Goal: Task Accomplishment & Management: Manage account settings

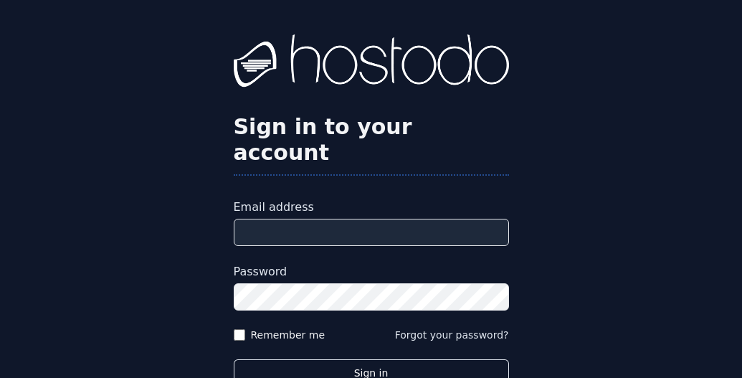
click at [323, 219] on input "Email address" at bounding box center [371, 232] width 275 height 27
type input "**********"
click at [234, 359] on button "Sign in" at bounding box center [371, 373] width 275 height 28
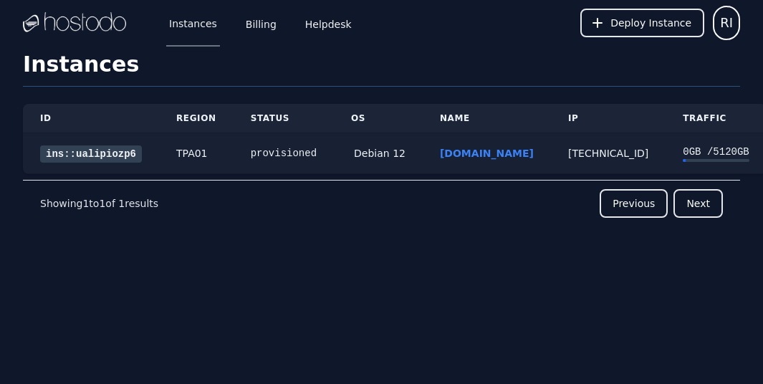
click at [86, 155] on link "ins::ualipiozp6" at bounding box center [91, 154] width 102 height 17
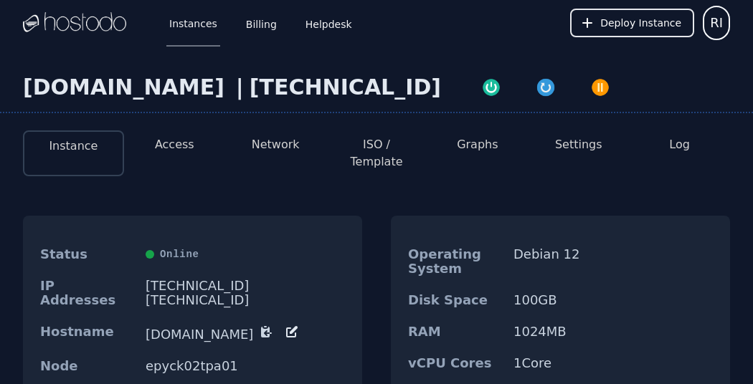
click at [380, 151] on button "ISO / Template" at bounding box center [377, 153] width 78 height 34
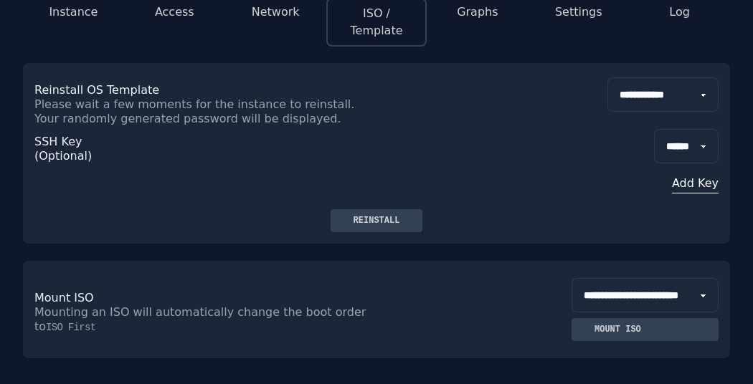
scroll to position [172, 0]
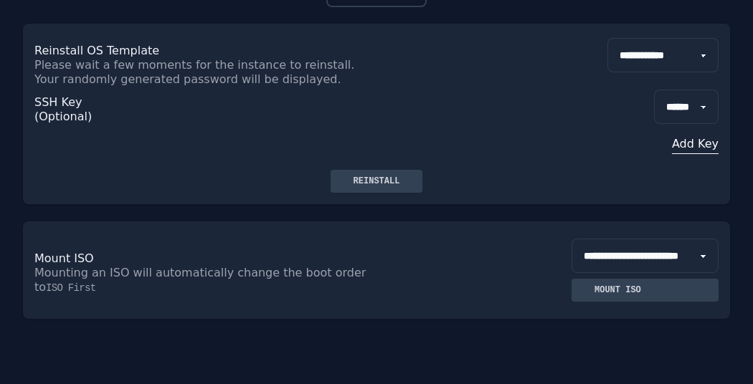
select select "**"
click at [571, 239] on select "**********" at bounding box center [644, 256] width 147 height 34
click at [589, 292] on div "Mount ISO" at bounding box center [618, 290] width 70 height 11
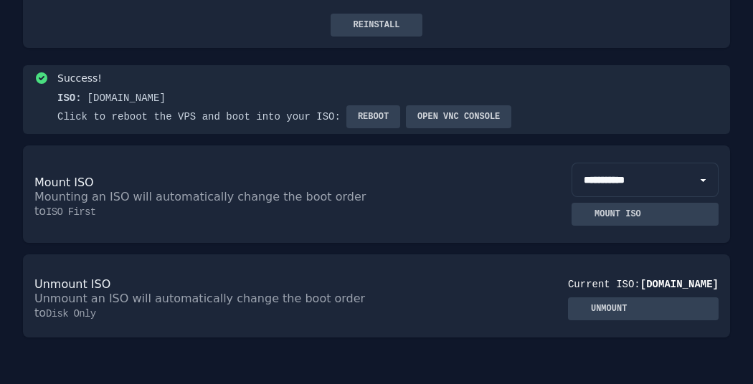
scroll to position [330, 0]
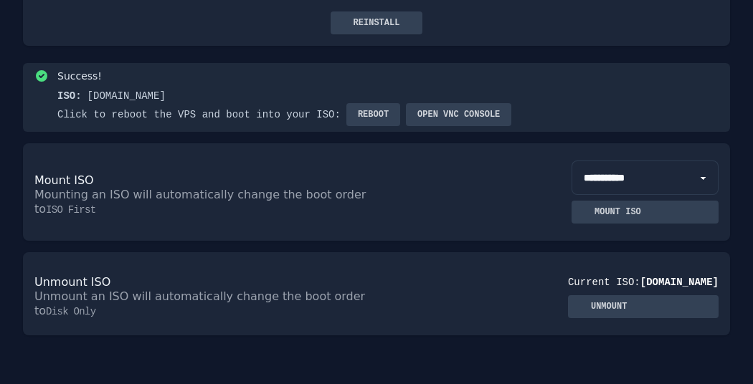
click at [375, 118] on span "Reboot" at bounding box center [373, 114] width 31 height 11
click at [475, 110] on button "Open VNC console" at bounding box center [458, 114] width 105 height 23
click at [400, 263] on div "Unmount ISO Unmount an ISO will automatically change the boot order to Disk Onl…" at bounding box center [376, 293] width 707 height 83
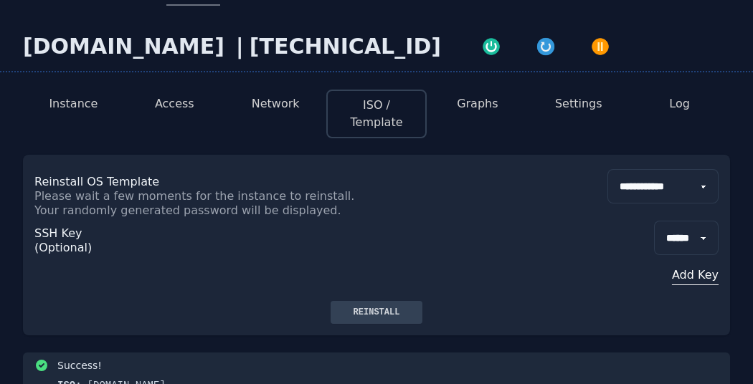
scroll to position [0, 0]
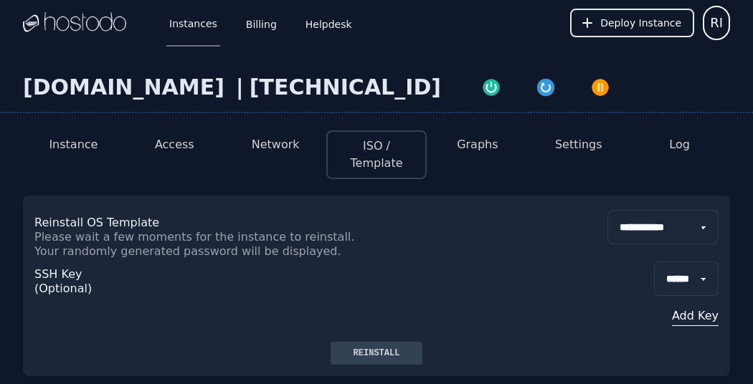
click at [272, 140] on button "Network" at bounding box center [276, 144] width 48 height 17
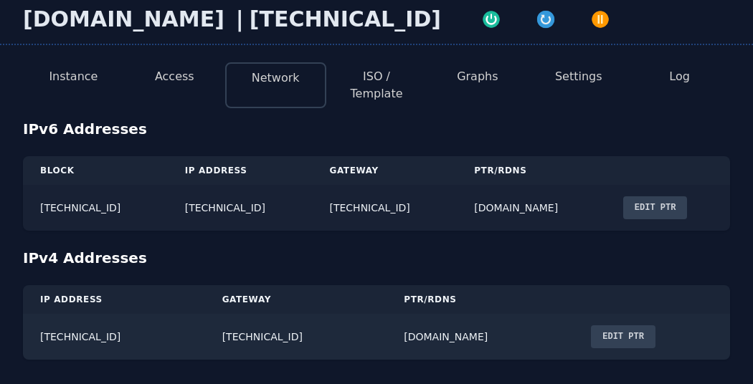
scroll to position [72, 0]
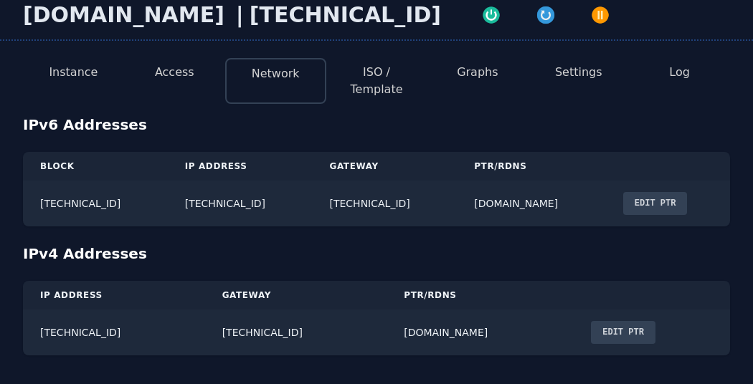
click at [360, 86] on button "ISO / Template" at bounding box center [377, 81] width 78 height 34
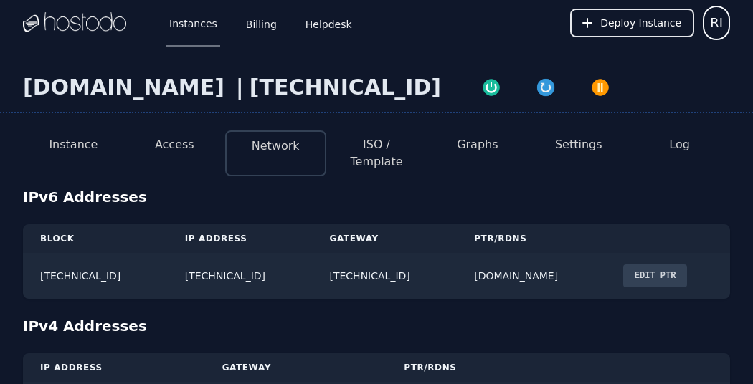
select select "**"
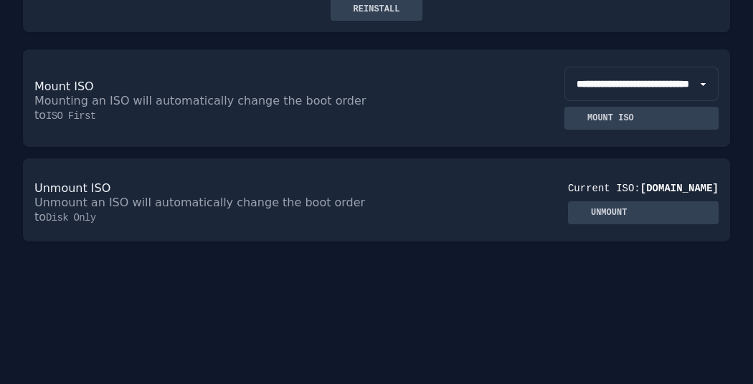
scroll to position [345, 0]
click at [604, 217] on div "Unmount" at bounding box center [608, 211] width 59 height 11
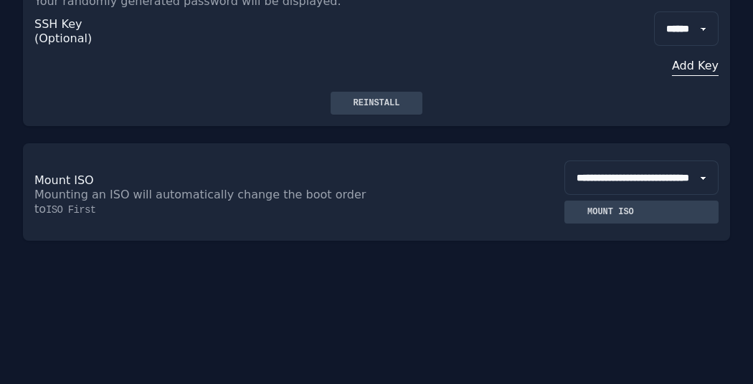
scroll to position [0, 0]
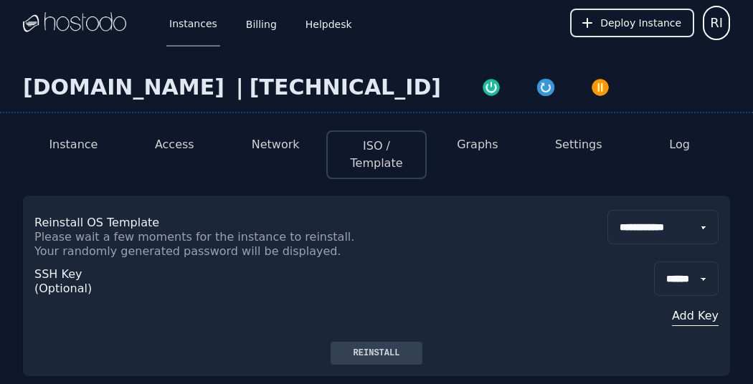
click at [568, 148] on button "Settings" at bounding box center [578, 144] width 47 height 17
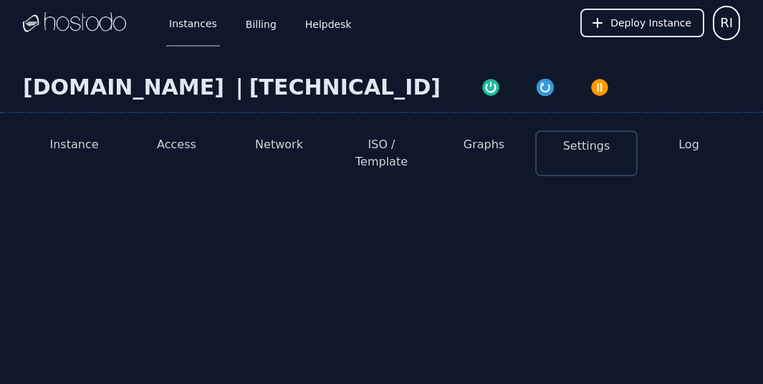
select select "***"
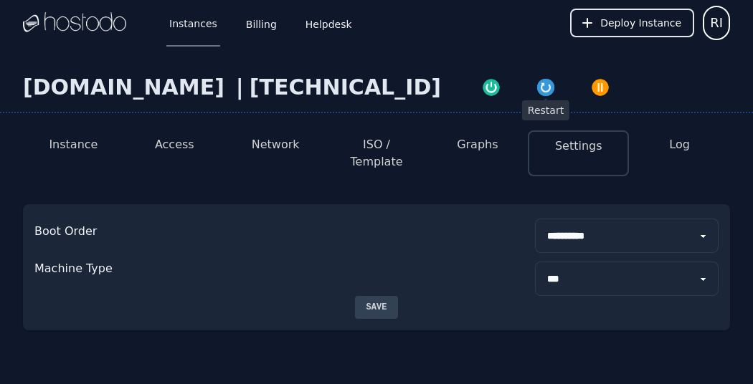
click at [535, 83] on img "button" at bounding box center [545, 87] width 20 height 20
click at [180, 147] on button "Access" at bounding box center [174, 144] width 39 height 17
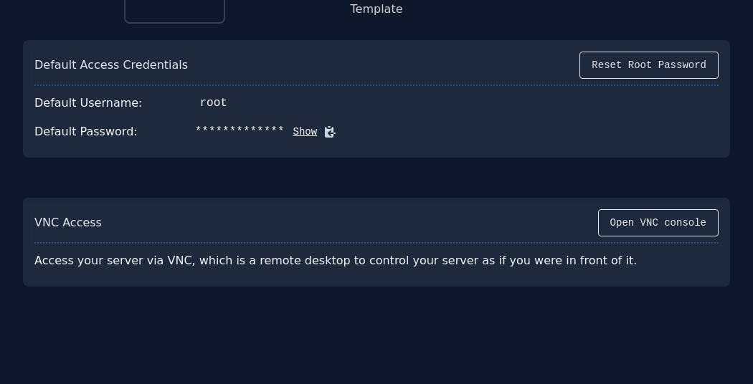
scroll to position [172, 0]
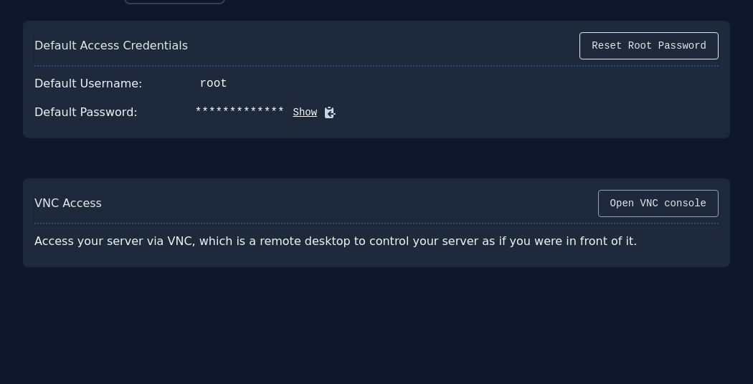
click at [637, 207] on button "Open VNC console" at bounding box center [658, 203] width 120 height 27
click at [482, 332] on div "**********" at bounding box center [376, 142] width 753 height 537
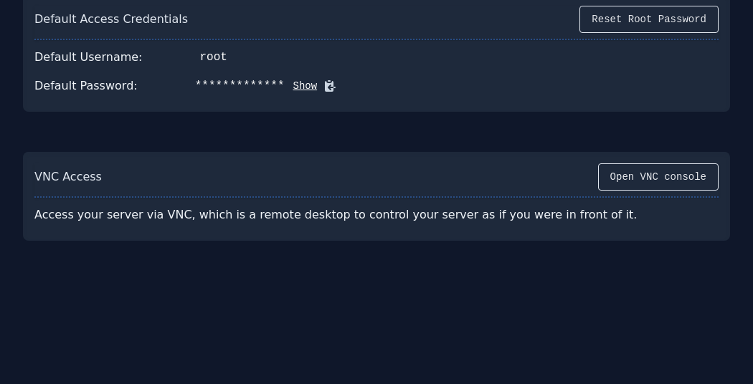
scroll to position [0, 0]
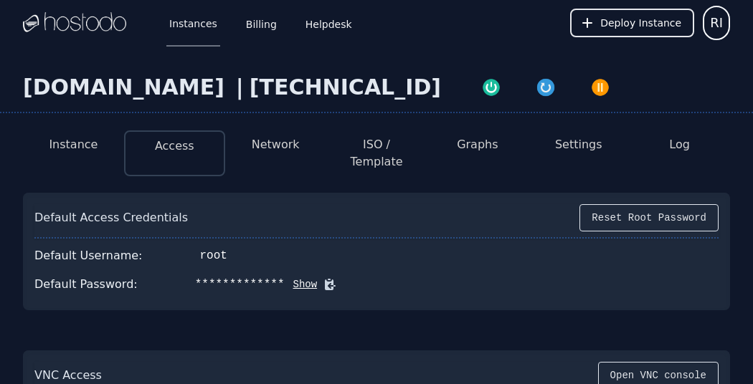
click at [274, 148] on button "Network" at bounding box center [276, 144] width 48 height 17
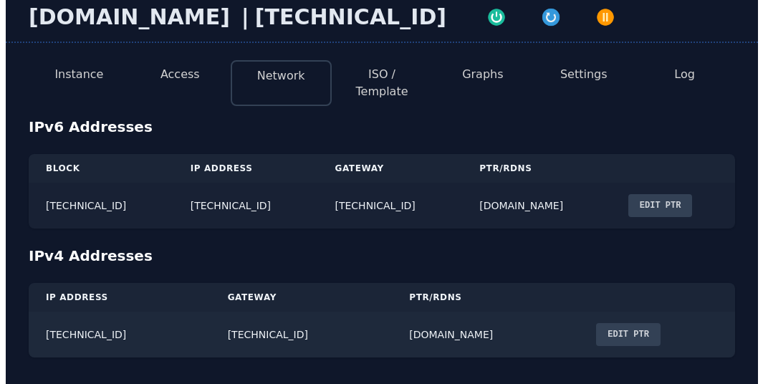
scroll to position [72, 0]
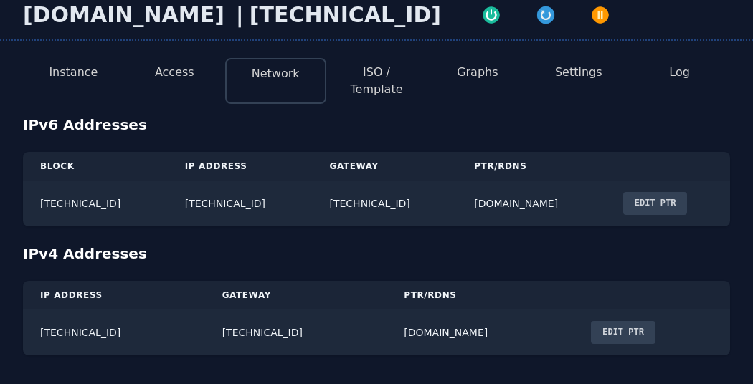
click at [162, 172] on th "Block" at bounding box center [95, 166] width 145 height 29
drag, startPoint x: 42, startPoint y: 333, endPoint x: 116, endPoint y: 334, distance: 74.6
click at [116, 334] on td "216.126.231.153" at bounding box center [114, 333] width 182 height 46
drag, startPoint x: 39, startPoint y: 203, endPoint x: 120, endPoint y: 209, distance: 80.5
click at [120, 209] on td "2606:65c0:20:21e::/64" at bounding box center [95, 204] width 145 height 46
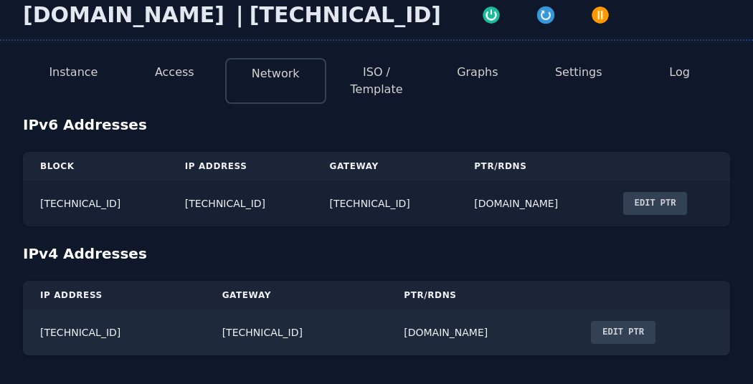
drag, startPoint x: 186, startPoint y: 202, endPoint x: 366, endPoint y: 202, distance: 179.2
click at [313, 202] on td "2606:65c0:20:21e:24cc:2c61:f4ae:5865" at bounding box center [240, 204] width 145 height 46
click at [604, 335] on button "Edit PTR" at bounding box center [623, 332] width 65 height 23
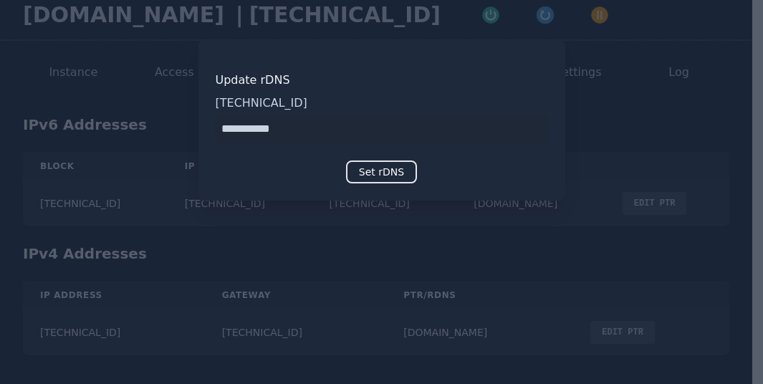
click at [644, 130] on div at bounding box center [381, 192] width 763 height 384
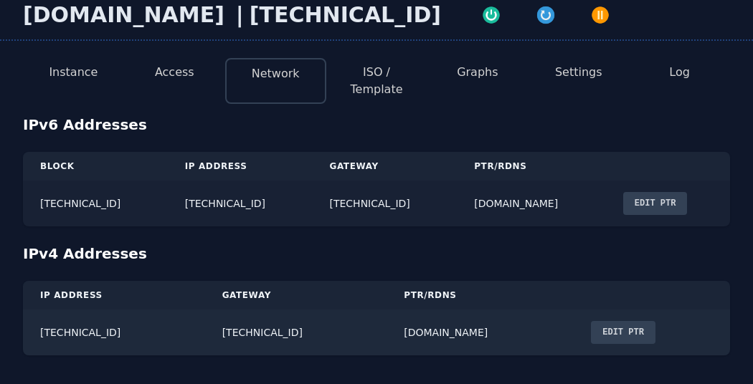
click at [675, 209] on button "Edit PTR" at bounding box center [655, 203] width 65 height 23
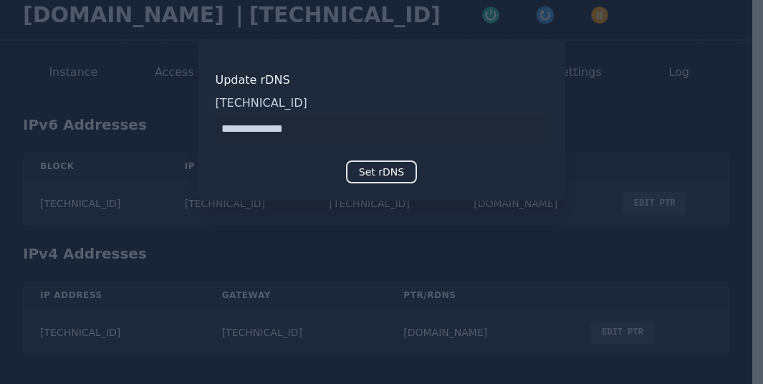
drag, startPoint x: 333, startPoint y: 136, endPoint x: 120, endPoint y: 131, distance: 212.2
click at [120, 131] on div "​ Update rDNS 2606:65c0:20:21e:24cc:2c61:f4ae:5865 Set rDNS" at bounding box center [381, 192] width 763 height 384
type input "**********"
click at [363, 170] on button "Set rDNS" at bounding box center [381, 172] width 71 height 23
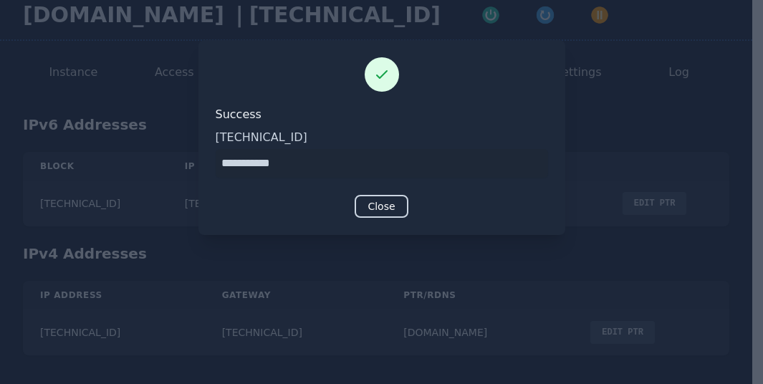
click at [371, 212] on button "Close" at bounding box center [381, 206] width 53 height 23
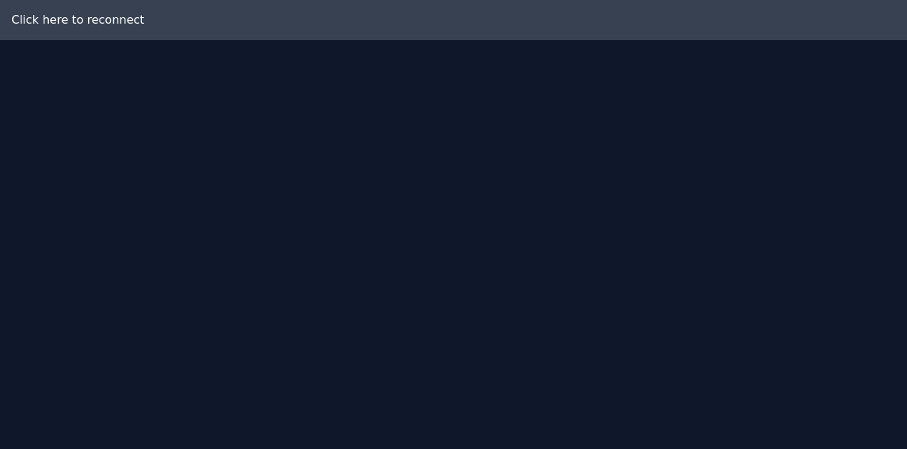
scroll to position [29, 0]
